Goal: Use online tool/utility: Utilize a website feature to perform a specific function

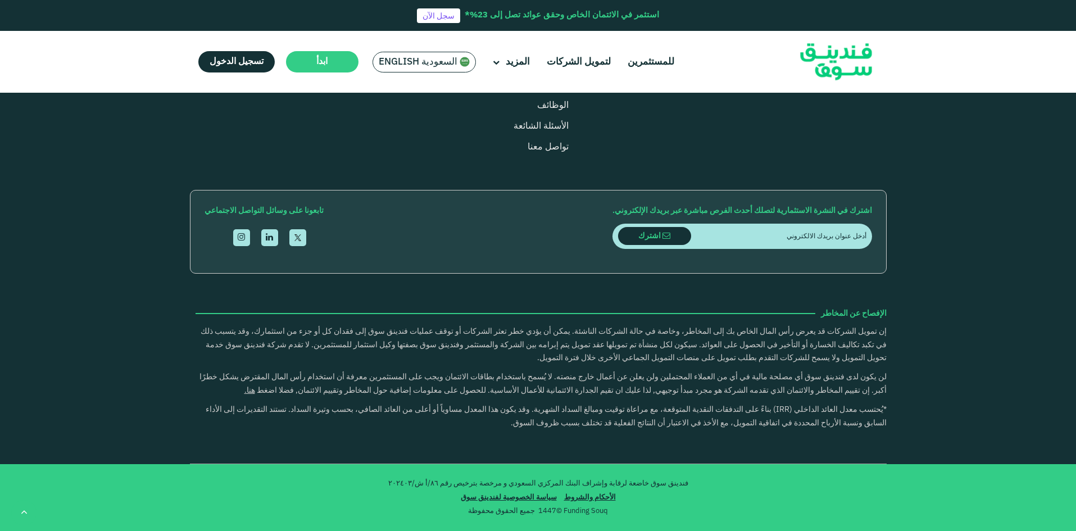
scroll to position [2759, 0]
click at [482, 29] on li "حاسبة تمويل الأعمال" at bounding box center [473, 22] width 192 height 12
click at [492, 26] on link "حاسبة تمويل الأعمال" at bounding box center [530, 22] width 76 height 8
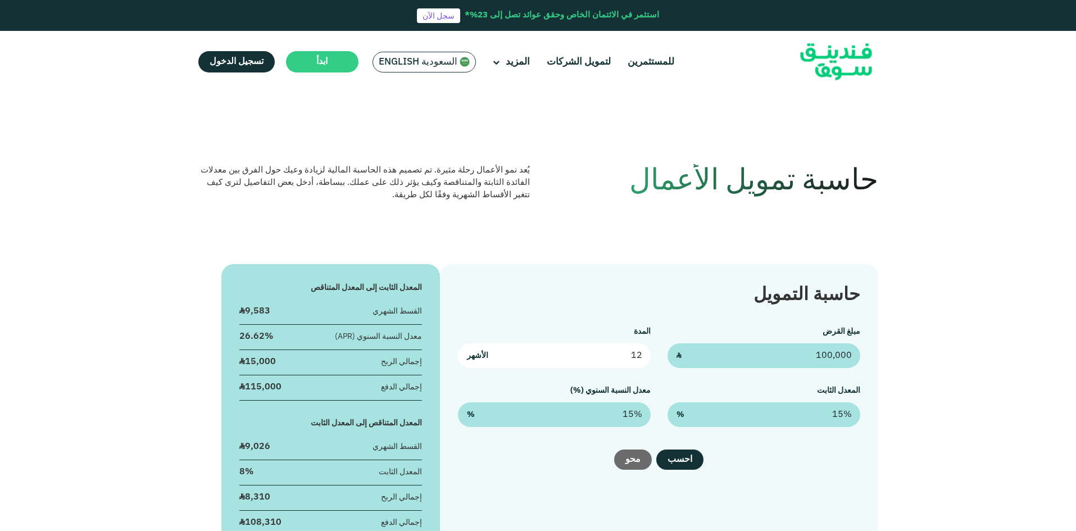
click at [573, 355] on input "12" at bounding box center [554, 355] width 193 height 25
drag, startPoint x: 587, startPoint y: 345, endPoint x: 651, endPoint y: 333, distance: 65.1
click at [651, 333] on div "مبلغ القرض 100,000 ʢ المدة 12 الأشهر المعدل الثابت 15% % معدل النسبة السنوي (%)…" at bounding box center [659, 376] width 402 height 101
type input "4"
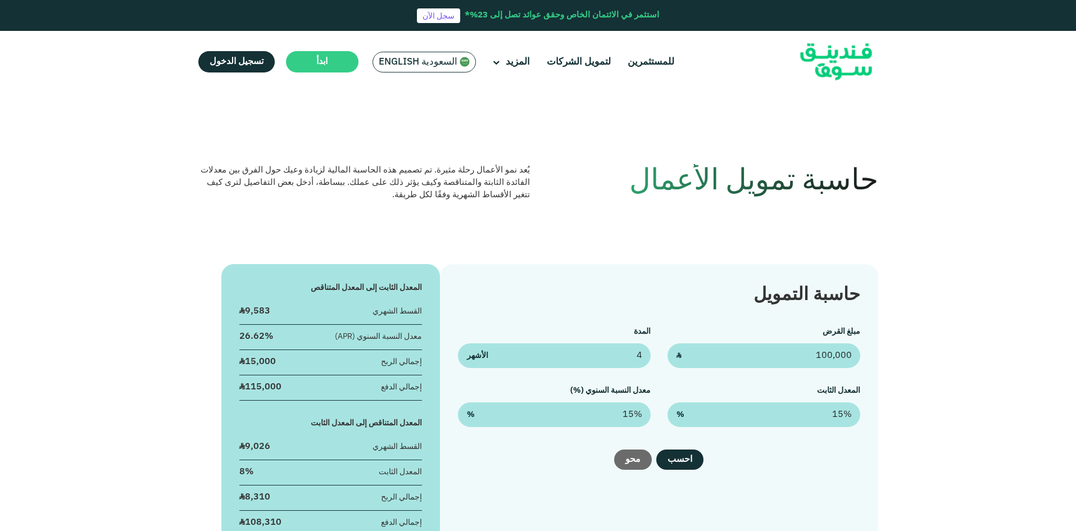
click at [705, 394] on div "المعدل الثابت 15% %" at bounding box center [764, 406] width 193 height 42
drag, startPoint x: 804, startPoint y: 417, endPoint x: 857, endPoint y: 397, distance: 57.3
click at [857, 396] on div "المعدل الثابت 15 %" at bounding box center [764, 406] width 193 height 42
click at [675, 460] on button "احسب" at bounding box center [679, 460] width 47 height 20
drag, startPoint x: 725, startPoint y: 417, endPoint x: 874, endPoint y: 391, distance: 151.2
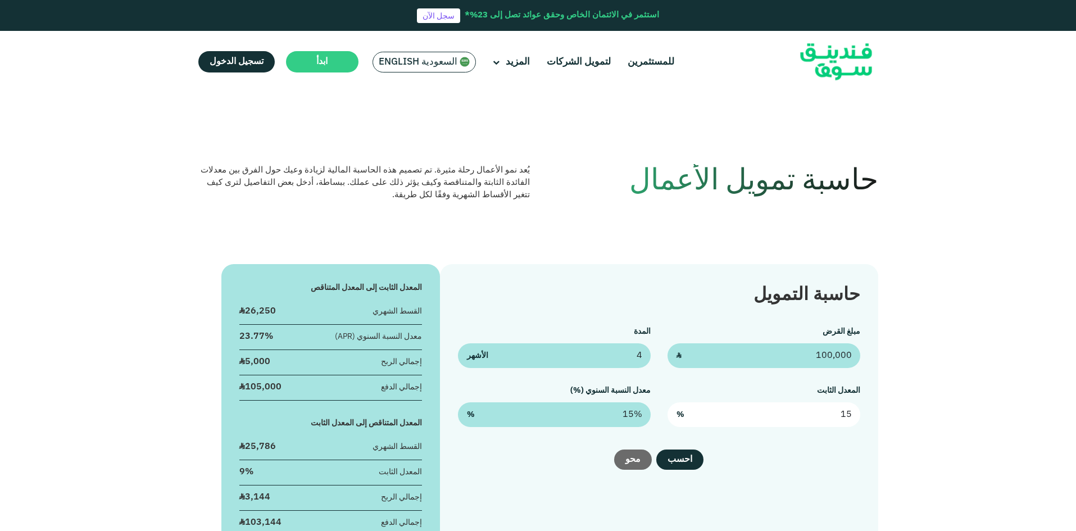
click at [874, 391] on div "حاسبة التمويل مبلغ القرض 100,000 ʢ المدة 4 الأشهر المعدل الثابت 15 % معدل النسب…" at bounding box center [659, 412] width 438 height 296
type input "2%"
click at [665, 466] on button "احسب" at bounding box center [679, 460] width 47 height 20
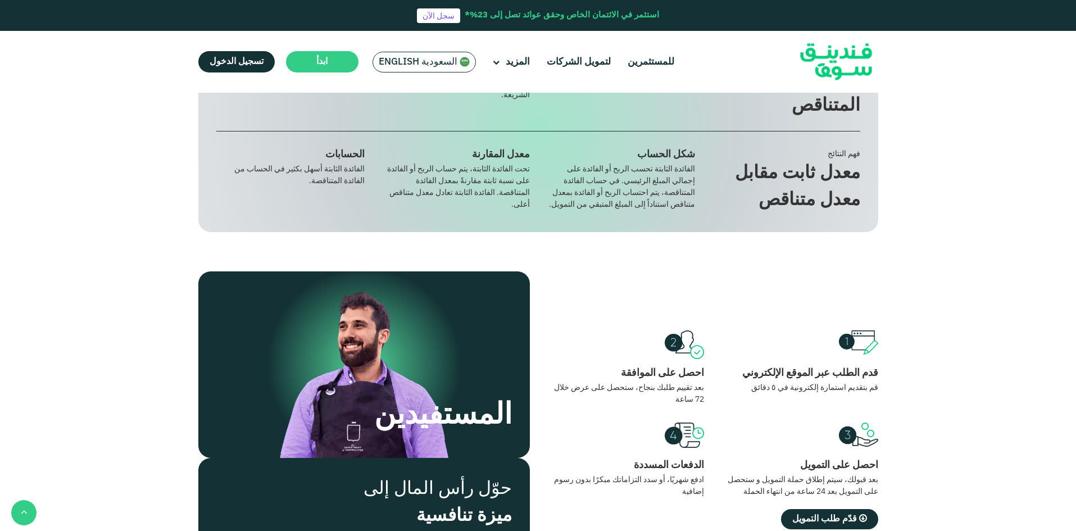
scroll to position [562, 0]
